Goal: Task Accomplishment & Management: Manage account settings

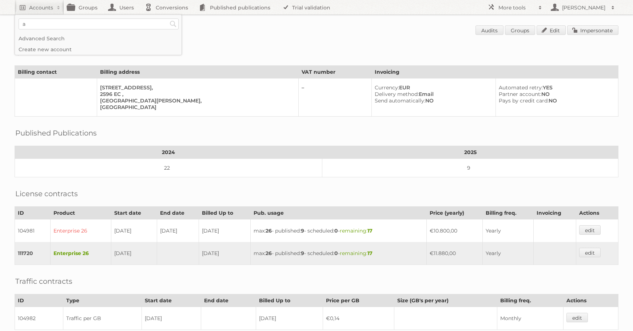
scroll to position [71, 0]
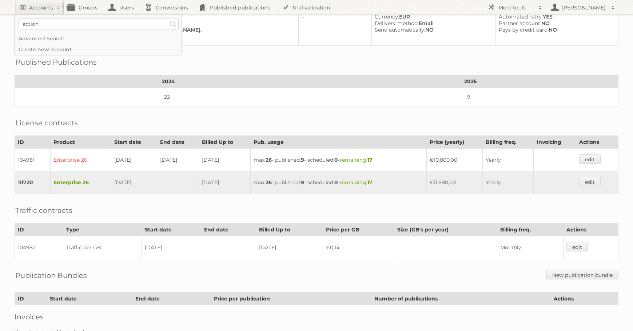
type input"] "action"
click at [168, 19] on input "Search" at bounding box center [173, 24] width 11 height 11
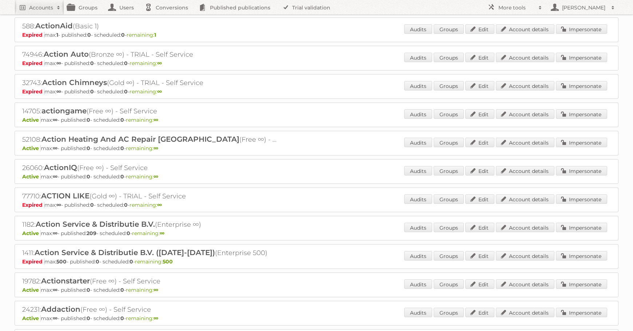
scroll to position [59, 0]
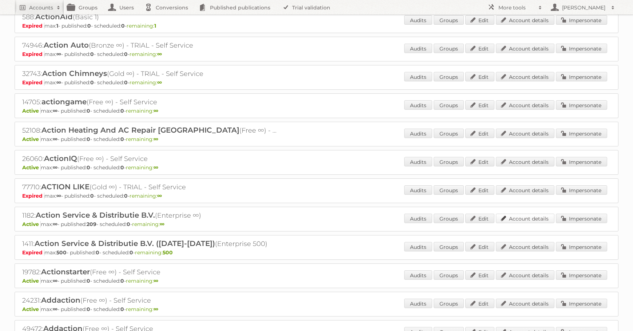
click at [529, 220] on link "Account details" at bounding box center [525, 218] width 59 height 9
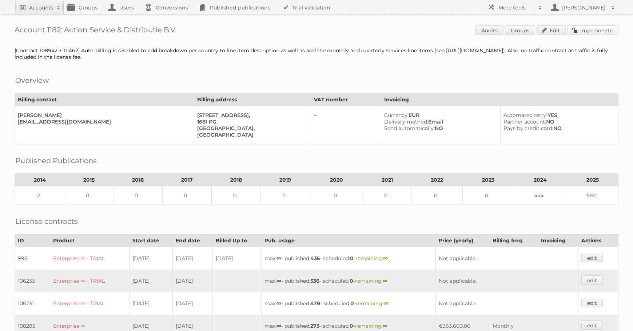
click at [611, 32] on link "Impersonate" at bounding box center [592, 29] width 51 height 9
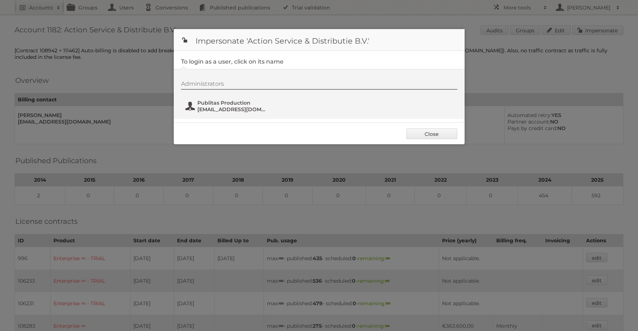
click at [228, 105] on span "Publitas Production" at bounding box center [232, 103] width 71 height 7
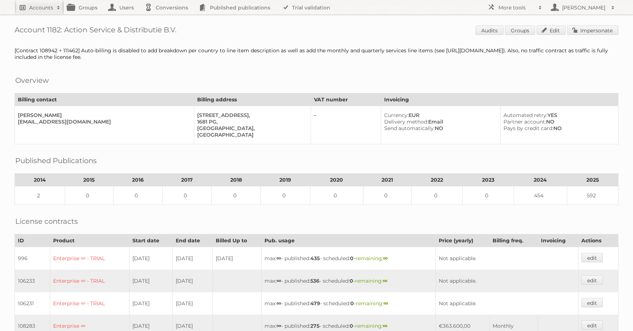
click at [46, 9] on h2 "Accounts" at bounding box center [41, 7] width 24 height 7
type input"] "delhaize"
click at [168, 19] on input "Search" at bounding box center [173, 24] width 11 height 11
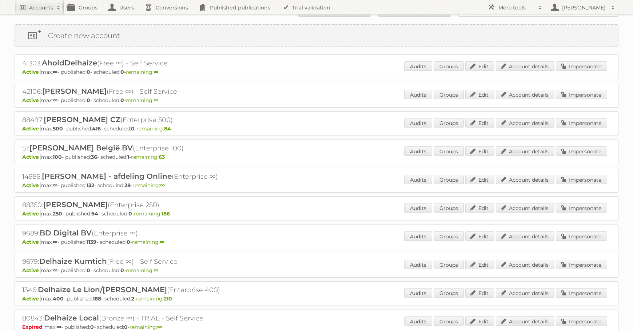
scroll to position [13, 0]
click at [537, 292] on link "Account details" at bounding box center [525, 292] width 59 height 9
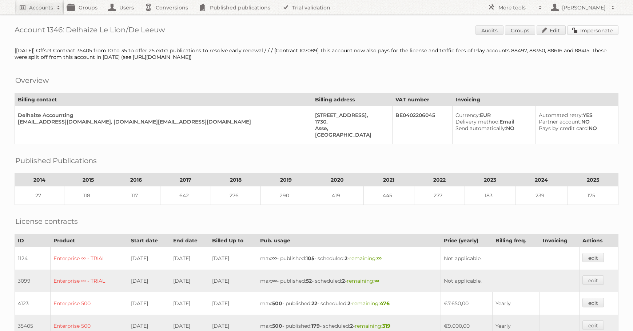
click at [592, 31] on link "Impersonate" at bounding box center [592, 29] width 51 height 9
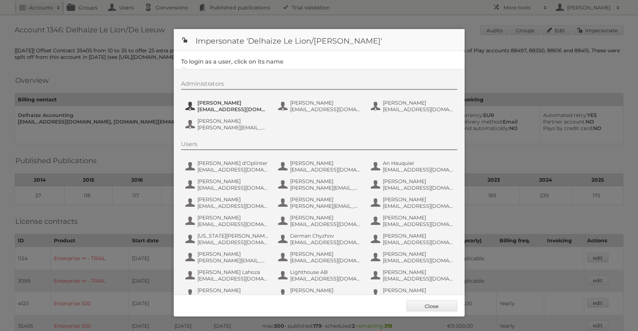
click at [224, 107] on span "[EMAIL_ADDRESS][DOMAIN_NAME]" at bounding box center [232, 109] width 71 height 7
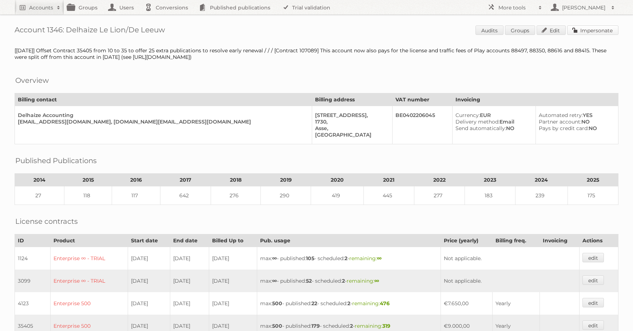
click at [601, 30] on link "Impersonate" at bounding box center [592, 29] width 51 height 9
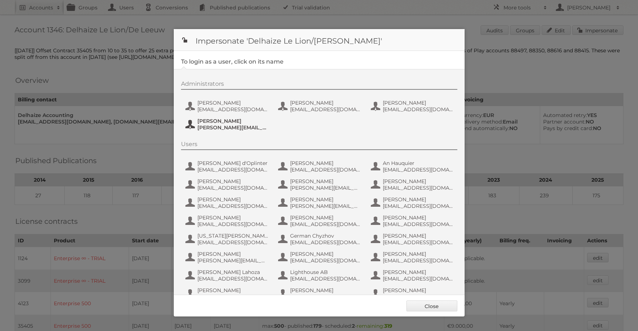
click at [219, 125] on span "[PERSON_NAME][EMAIL_ADDRESS][DOMAIN_NAME]" at bounding box center [232, 127] width 71 height 7
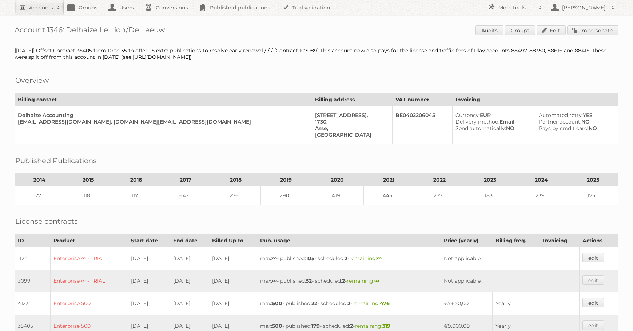
click at [33, 7] on h2 "Accounts" at bounding box center [41, 7] width 24 height 7
drag, startPoint x: 341, startPoint y: 63, endPoint x: 532, endPoint y: 50, distance: 191.0
click at [589, 29] on link "Impersonate" at bounding box center [592, 29] width 51 height 9
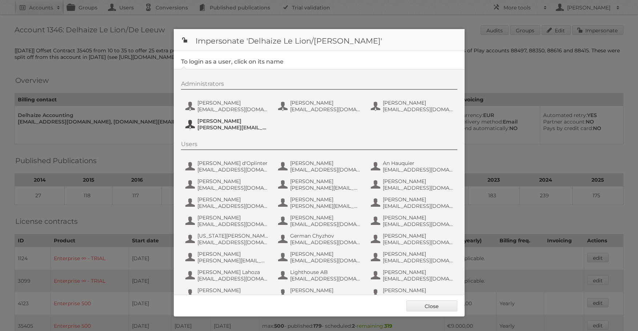
click at [246, 128] on span "[PERSON_NAME][EMAIL_ADDRESS][DOMAIN_NAME]" at bounding box center [232, 127] width 71 height 7
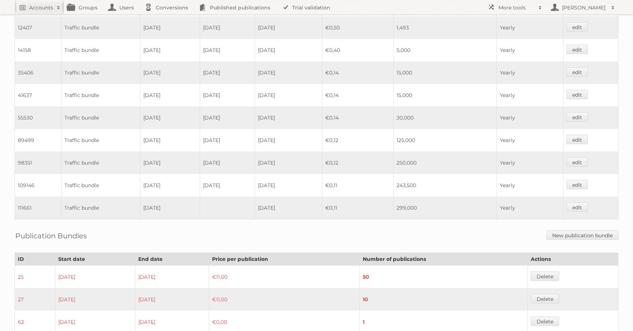
scroll to position [576, 0]
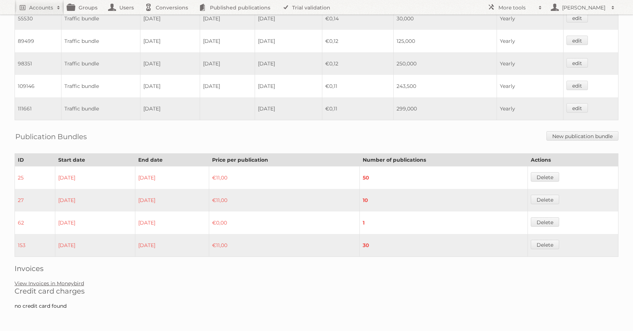
click at [61, 284] on link "View Invoices in Moneybird" at bounding box center [49, 283] width 69 height 7
